Goal: Use online tool/utility

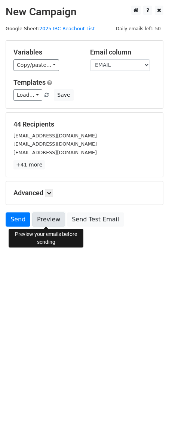
click at [46, 223] on link "Preview" at bounding box center [48, 219] width 33 height 14
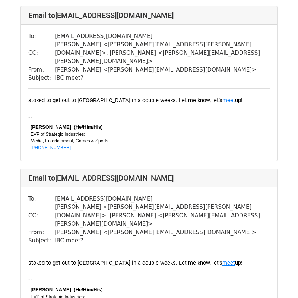
scroll to position [373, 0]
